Goal: Information Seeking & Learning: Learn about a topic

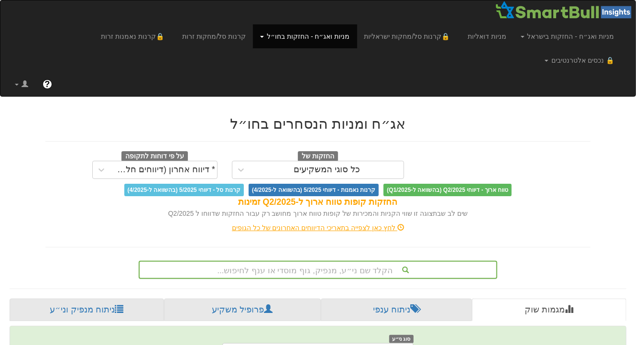
click at [320, 261] on div "הקלד שם ני״ע, מנפיק, גוף מוסדי או ענף לחיפוש..." at bounding box center [318, 269] width 357 height 16
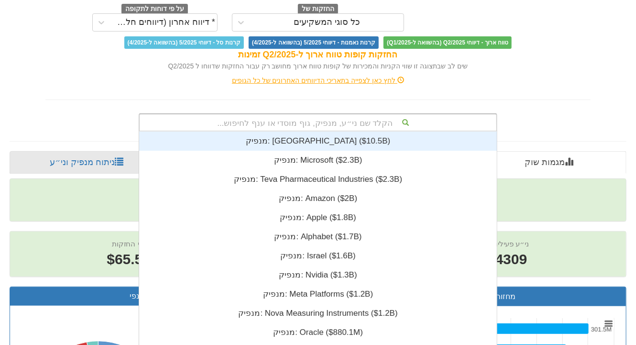
scroll to position [7, 0]
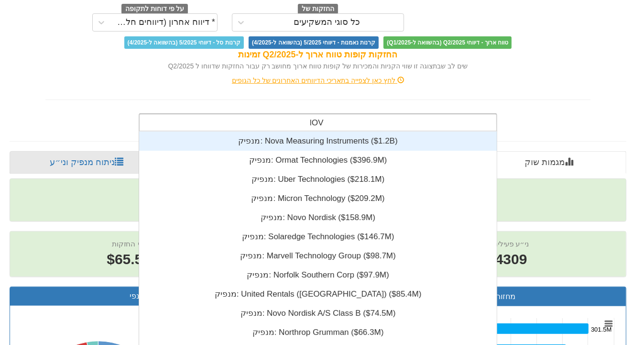
type input "NOVA"
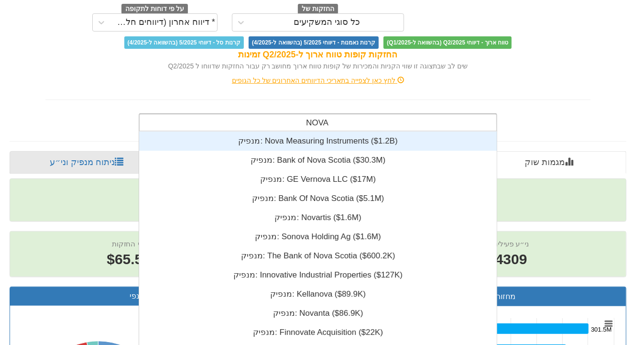
click at [327, 131] on div "מנפיק: ‎Nova Measuring Instruments ‎($1.2B)‏" at bounding box center [317, 140] width 357 height 19
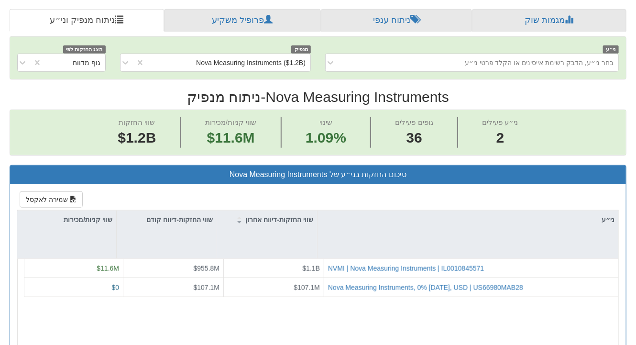
scroll to position [327, 0]
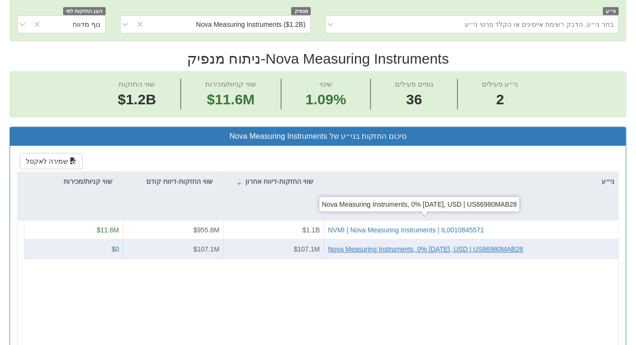
click at [369, 244] on div "Nova Measuring Instruments, 0% [DATE], USD | US66980MAB28" at bounding box center [425, 249] width 195 height 10
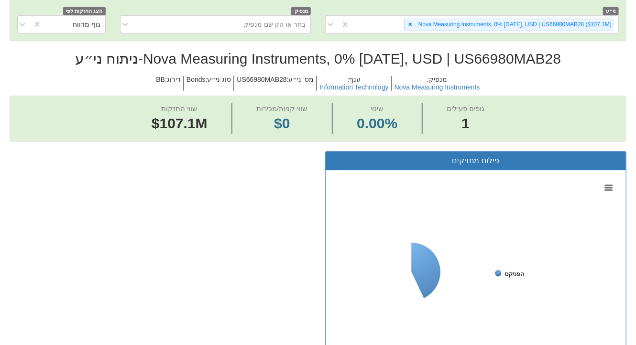
scroll to position [366, 0]
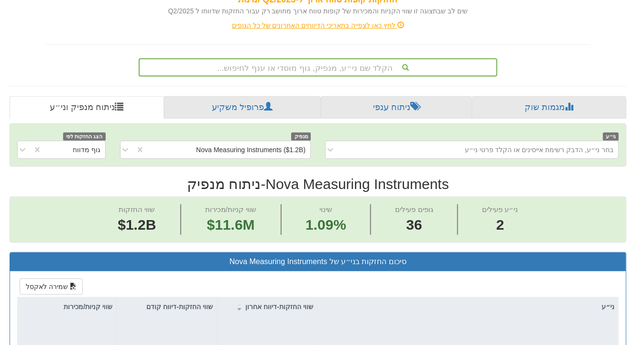
scroll to position [240, 0]
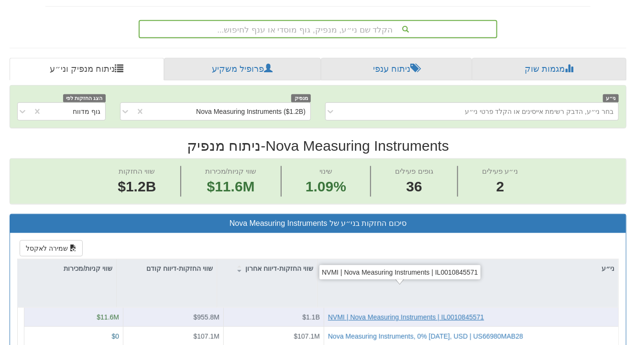
click at [361, 312] on div "NVMI | Nova Measuring Instruments | IL0010845571" at bounding box center [406, 317] width 156 height 10
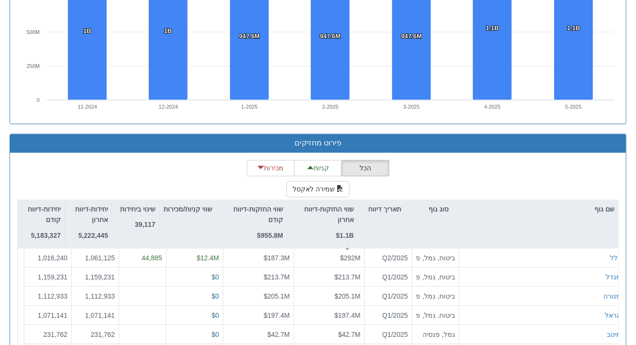
scroll to position [852, 0]
